Goal: Transaction & Acquisition: Subscribe to service/newsletter

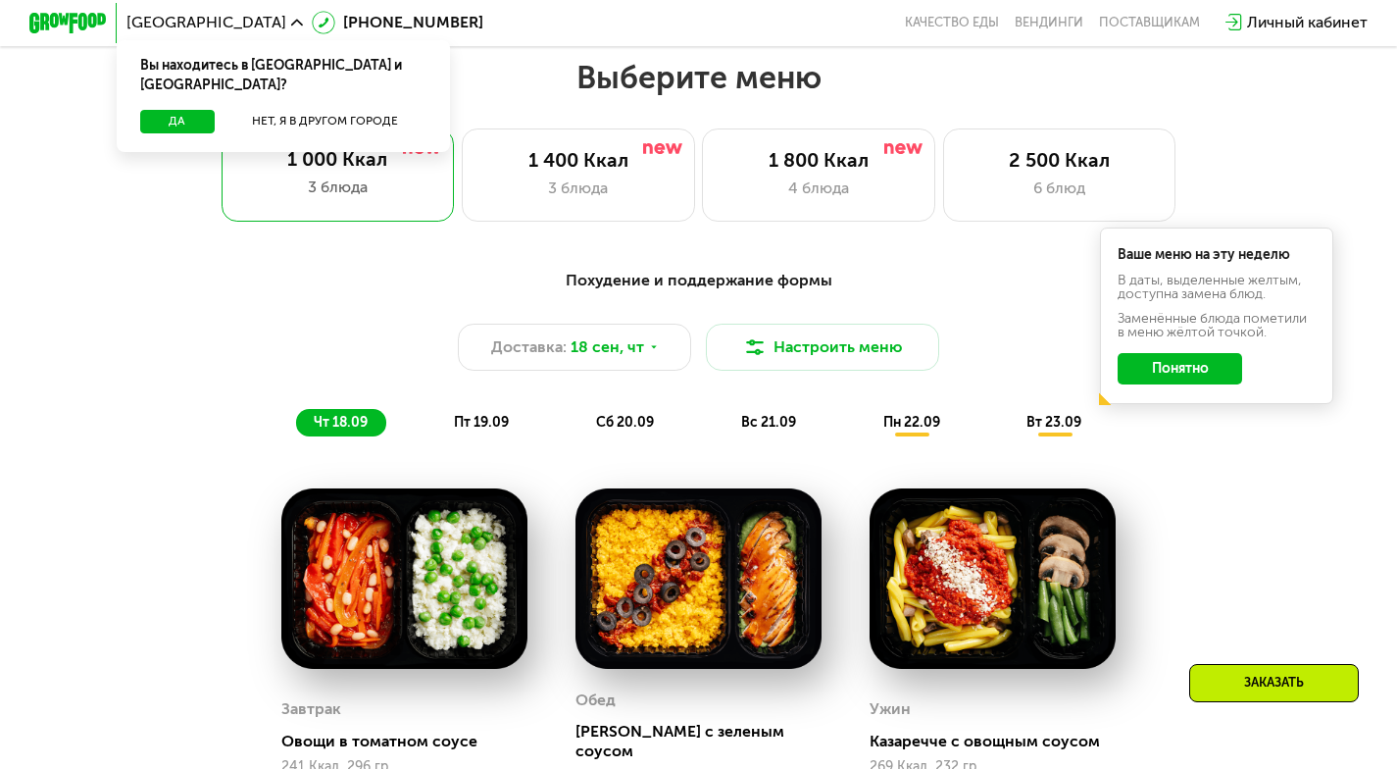
scroll to position [1249, 0]
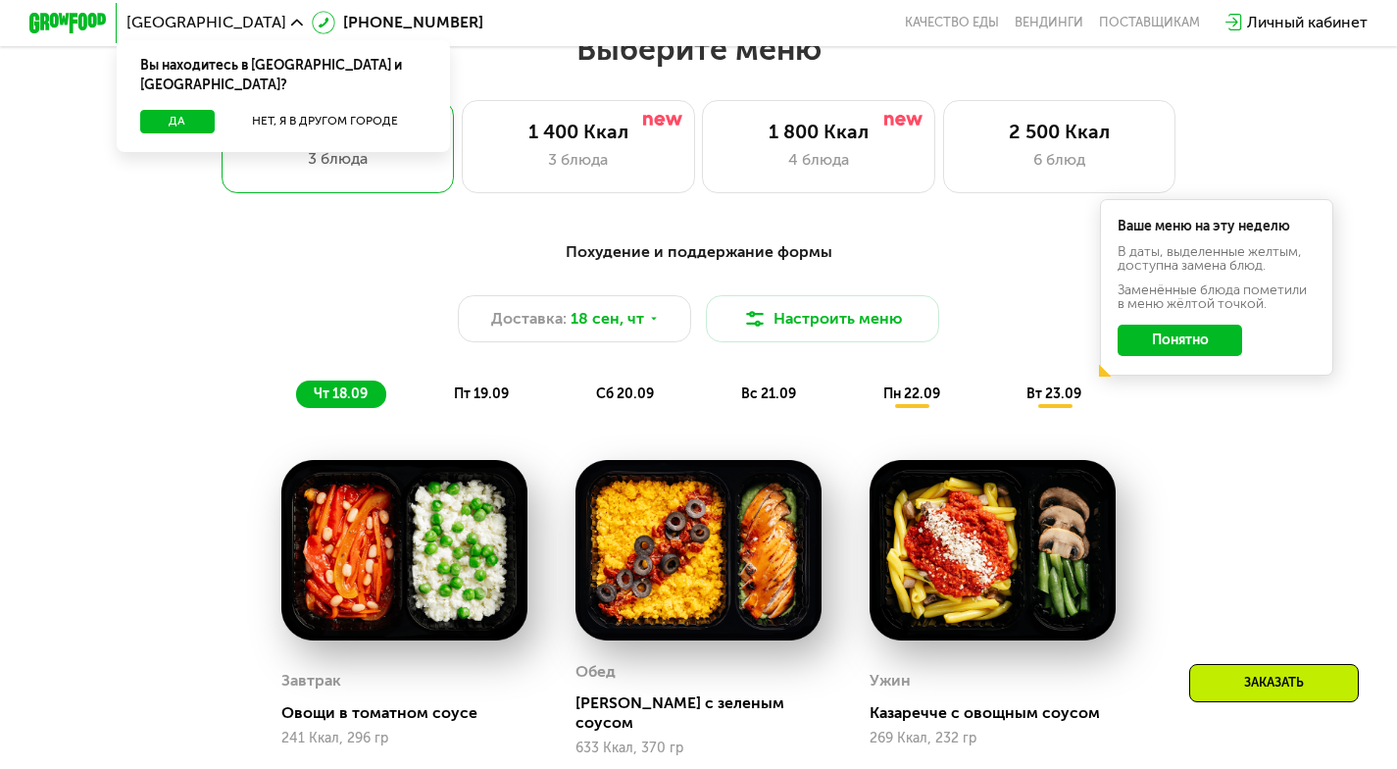
click at [486, 396] on span "пт 19.09" at bounding box center [481, 393] width 55 height 17
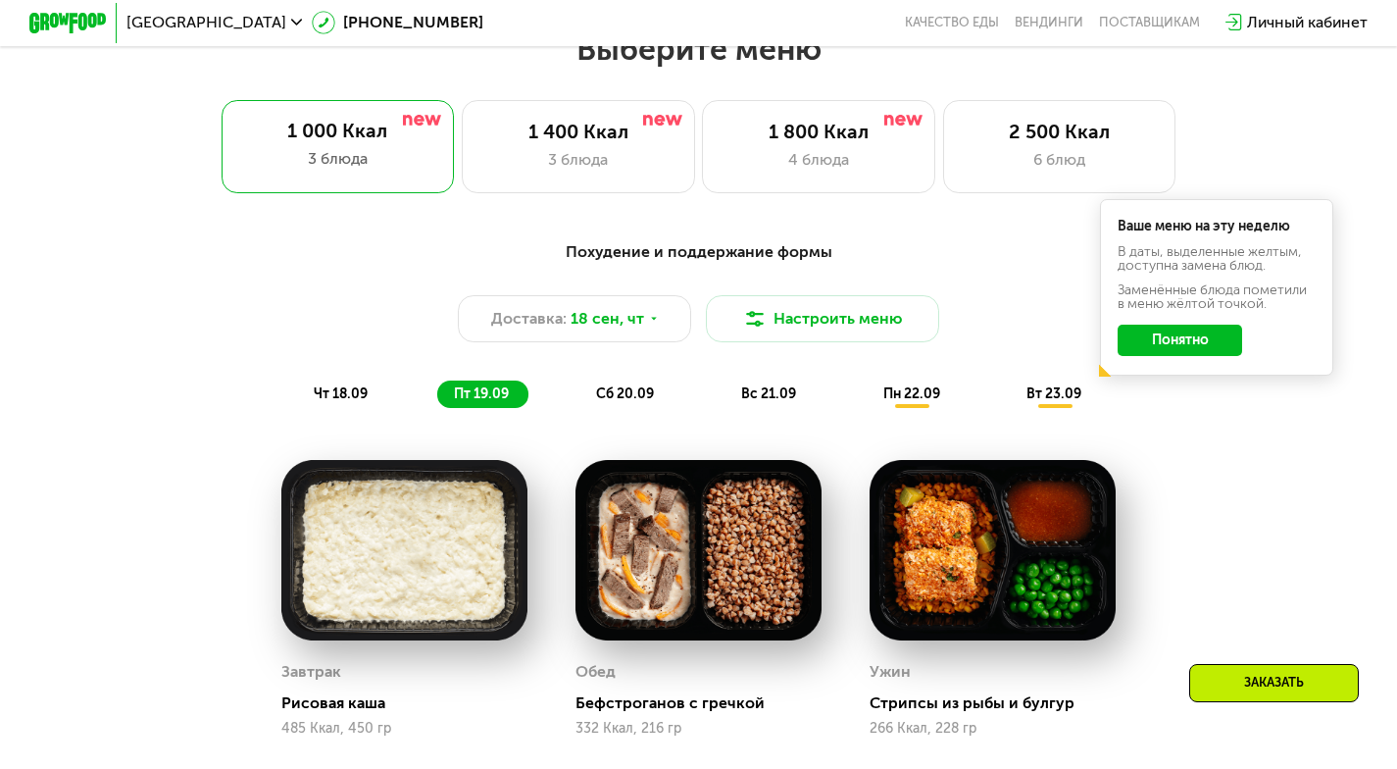
click at [622, 402] on span "сб 20.09" at bounding box center [625, 393] width 58 height 17
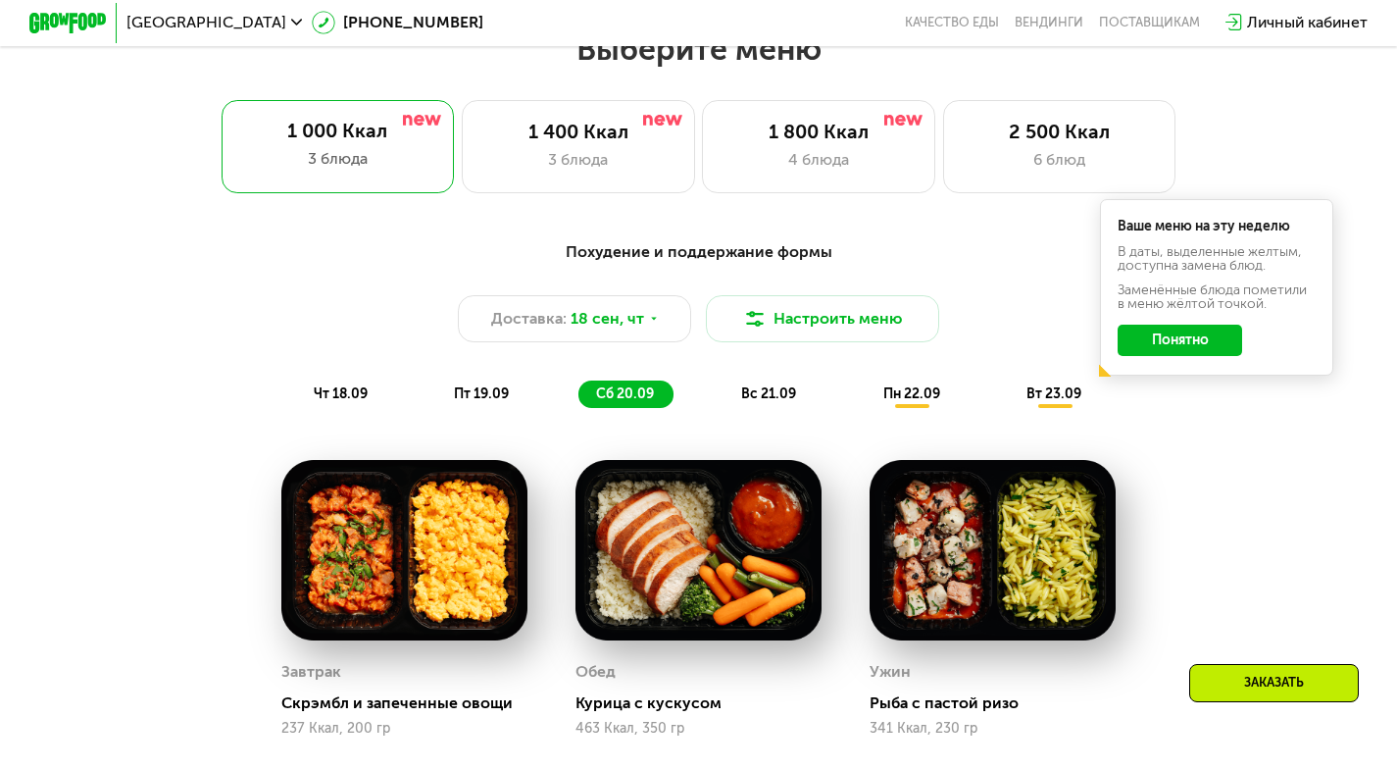
click at [764, 396] on span "вс 21.09" at bounding box center [768, 393] width 55 height 17
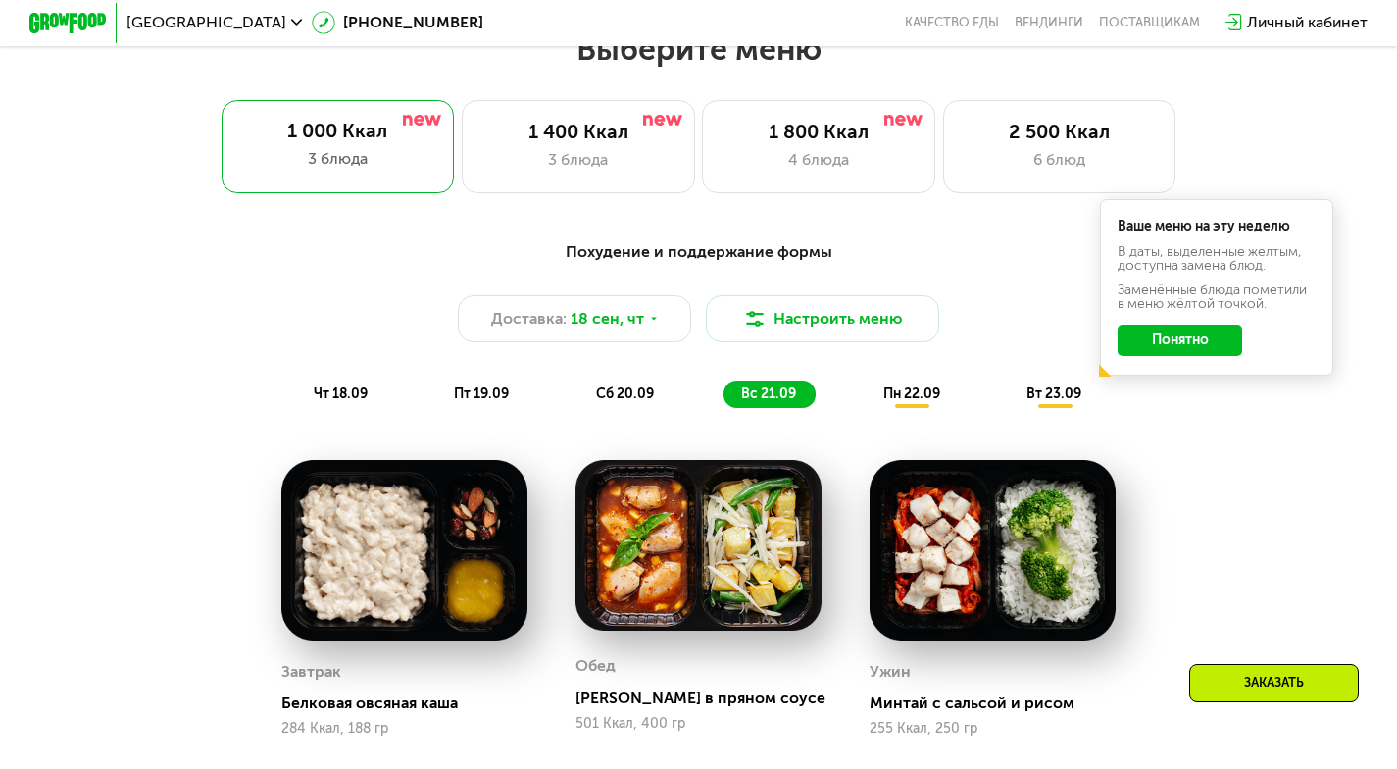
click at [898, 408] on div "пн 22.09" at bounding box center [913, 393] width 94 height 27
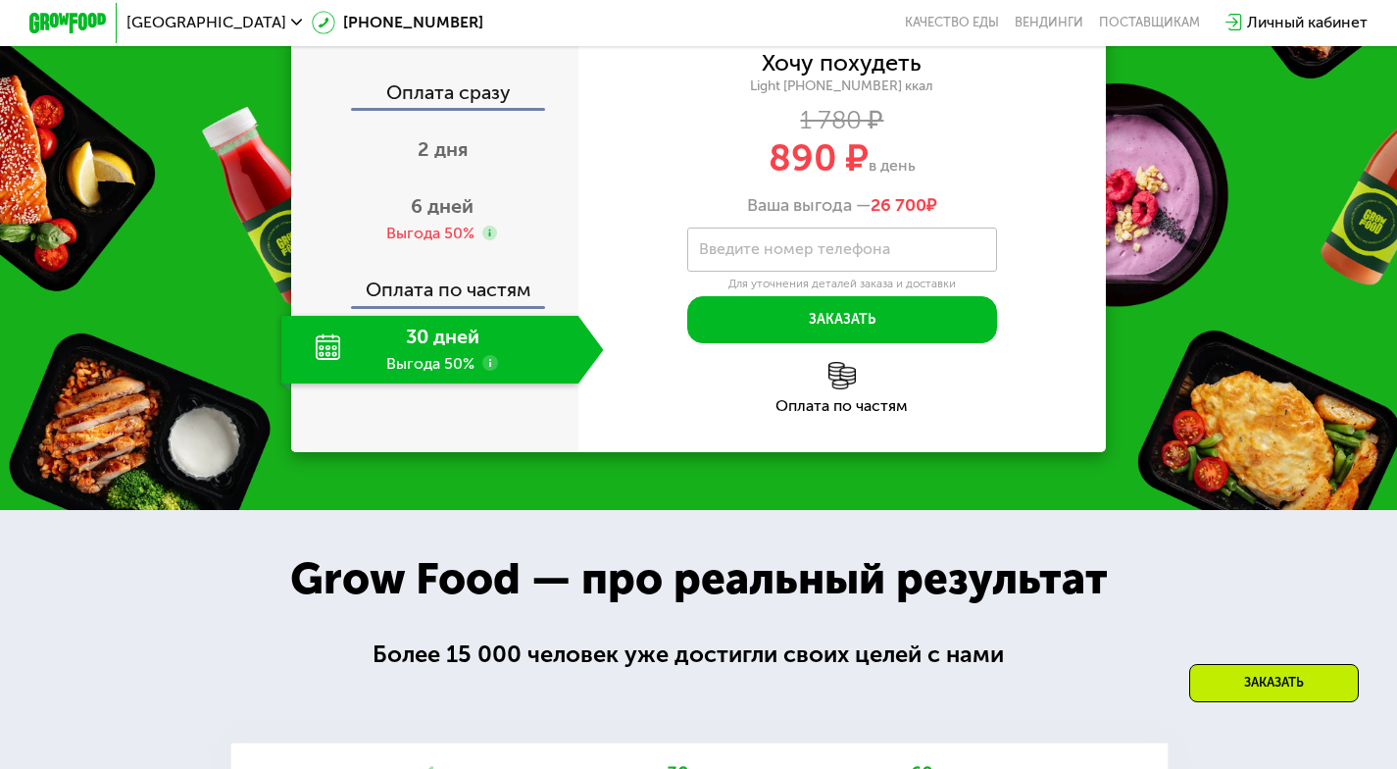
scroll to position [2447, 0]
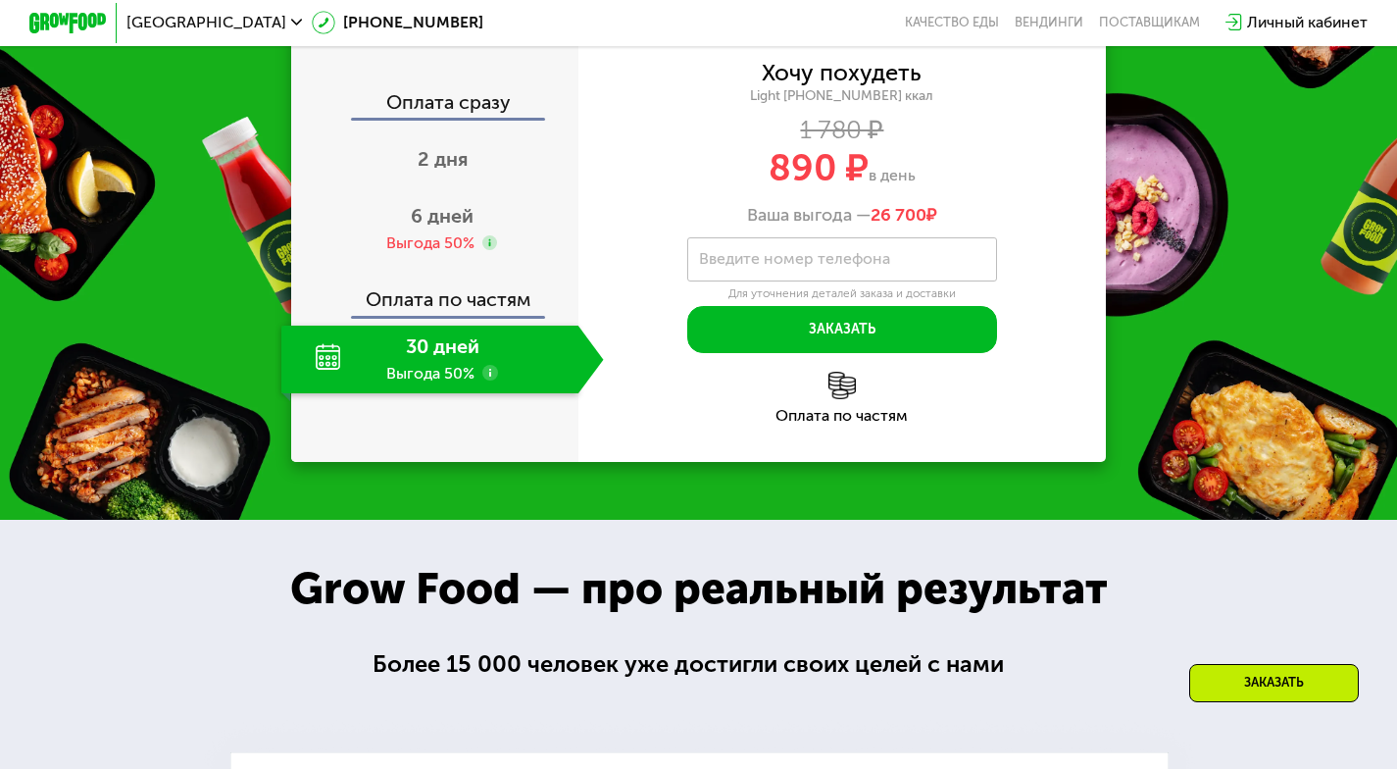
click at [446, 393] on div "30 дней Выгода 50%" at bounding box center [429, 359] width 297 height 68
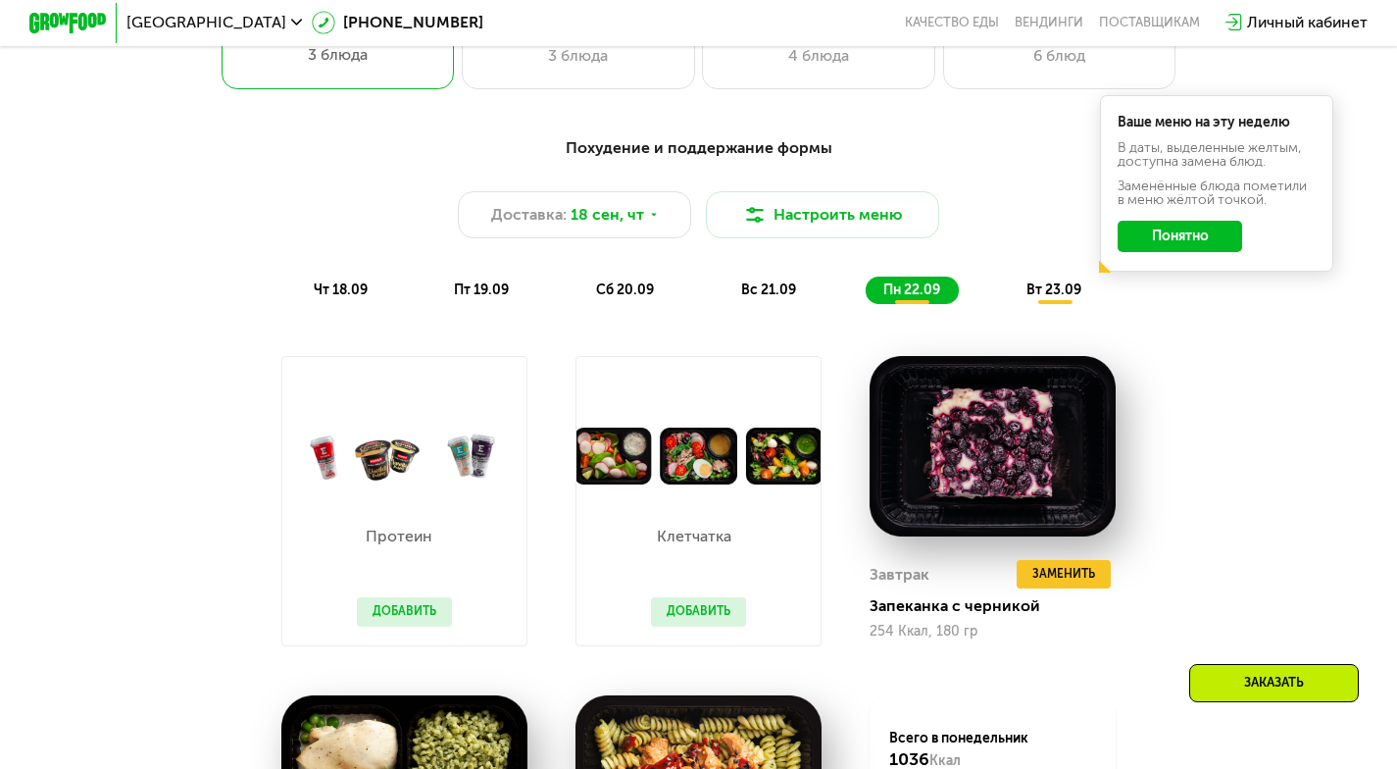
scroll to position [1286, 0]
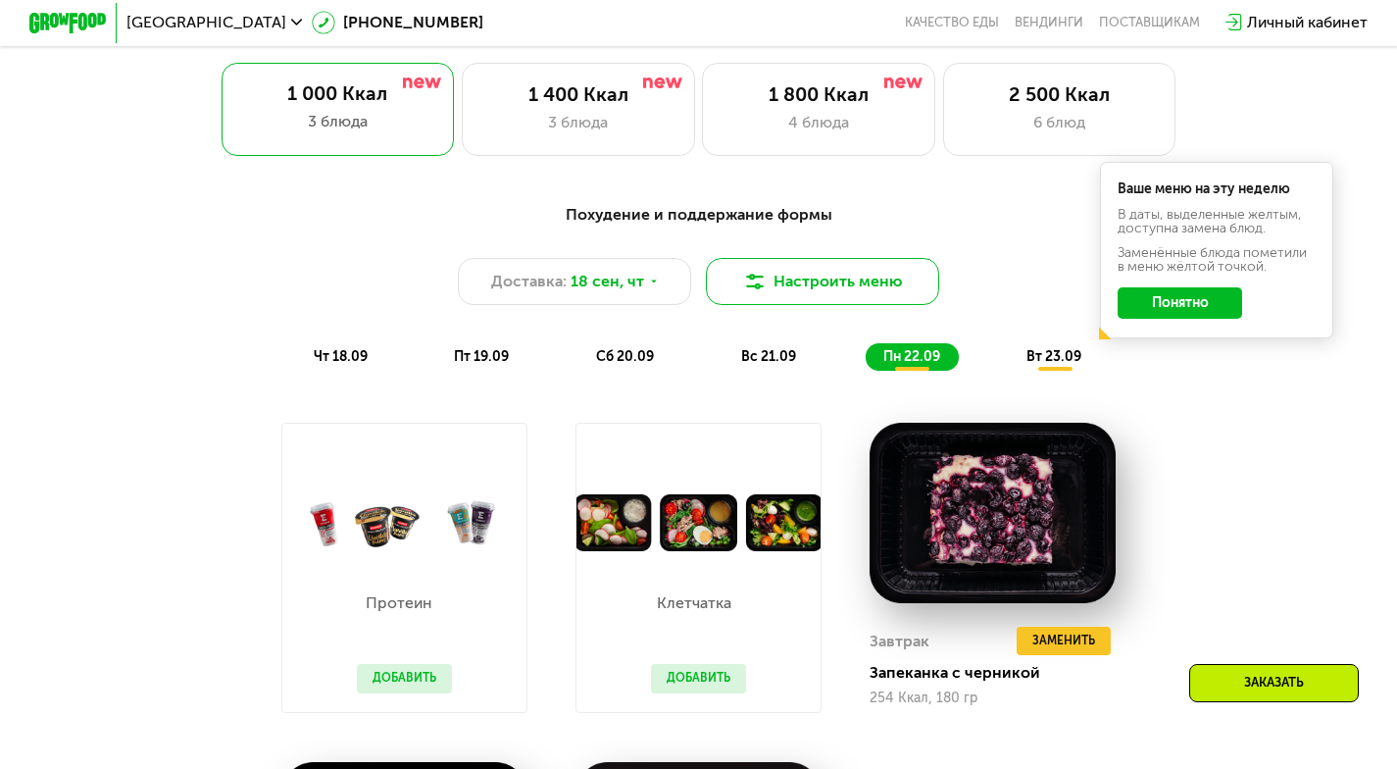
click at [768, 295] on button "Настроить меню" at bounding box center [822, 281] width 233 height 47
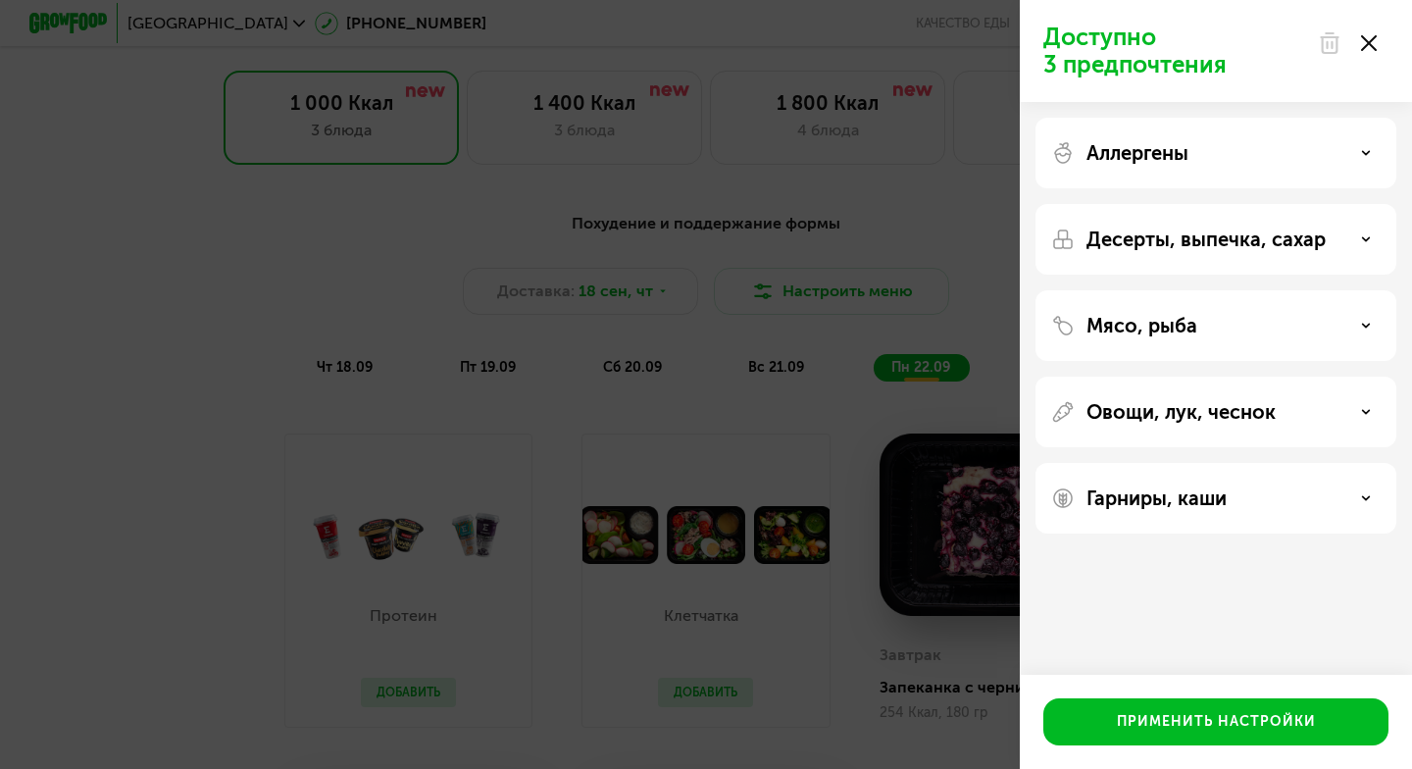
click at [1369, 323] on use at bounding box center [1366, 324] width 7 height 3
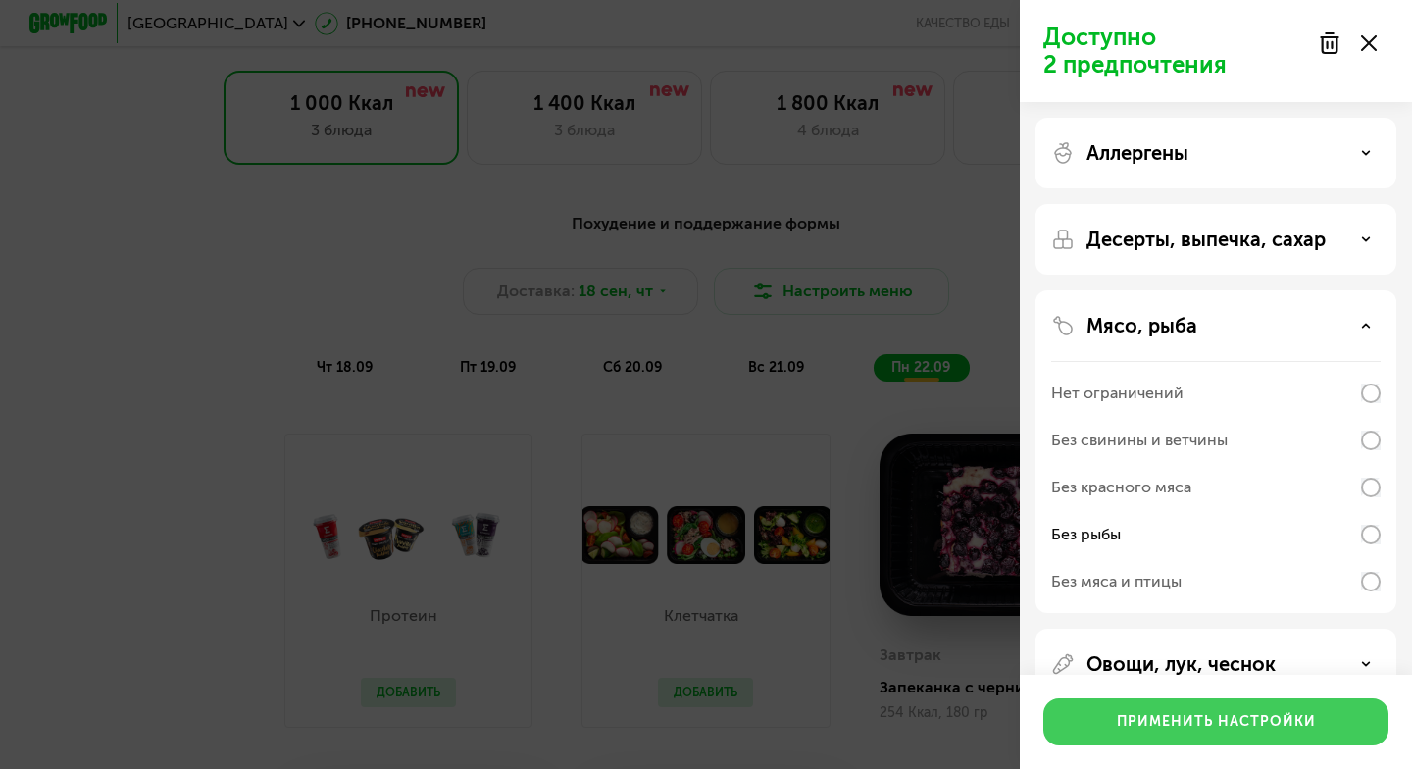
click at [1273, 729] on div "Применить настройки" at bounding box center [1216, 722] width 199 height 20
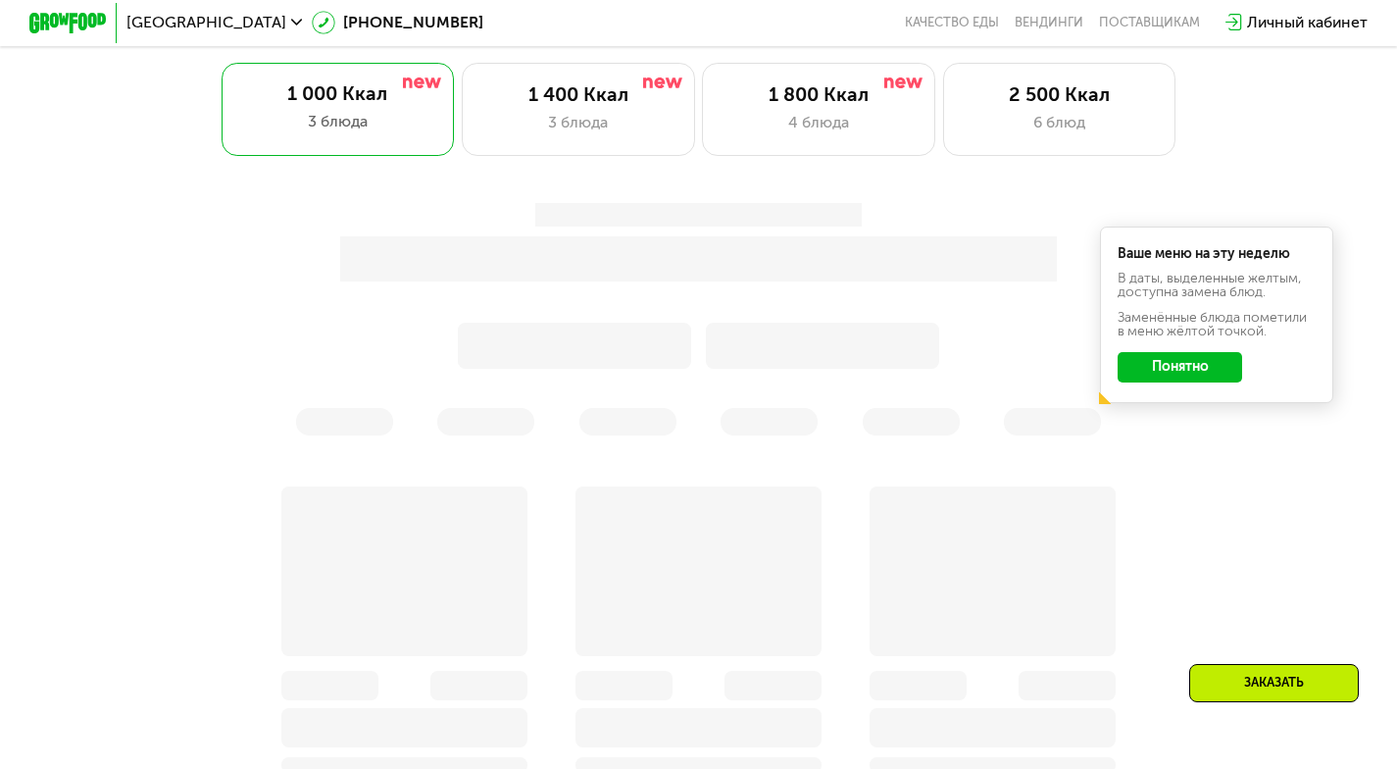
click at [1177, 367] on button "Понятно" at bounding box center [1180, 367] width 124 height 31
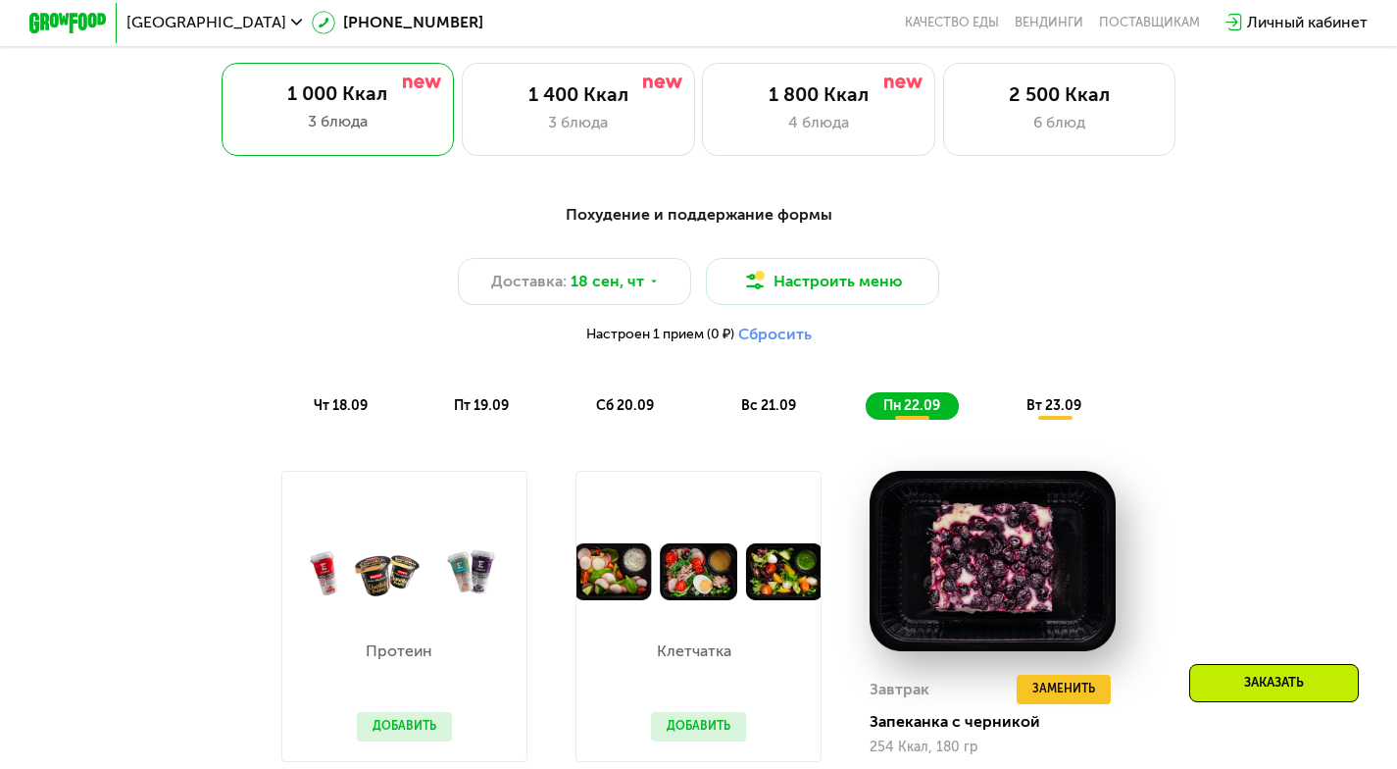
click at [1047, 409] on span "вт 23.09" at bounding box center [1053, 405] width 55 height 17
